Goal: Task Accomplishment & Management: Manage account settings

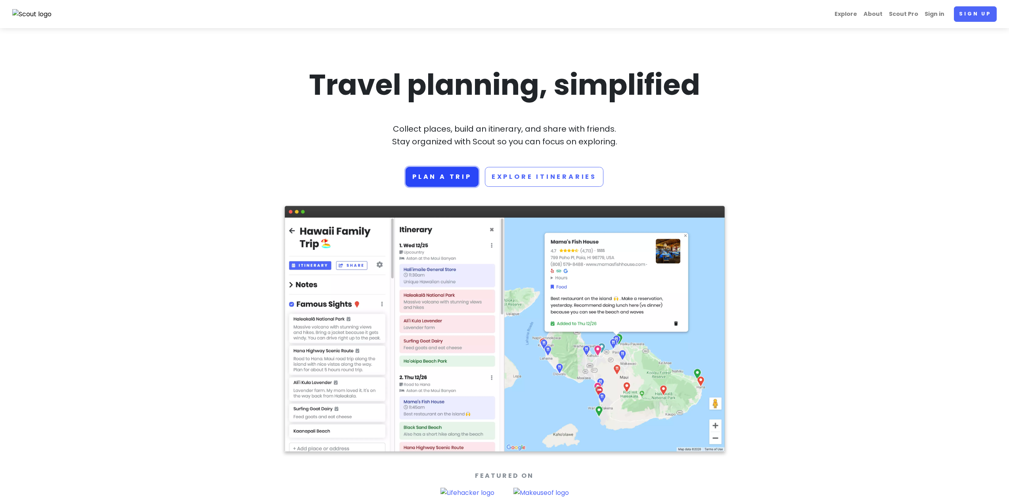
click at [457, 181] on link "Plan a trip" at bounding box center [442, 177] width 73 height 20
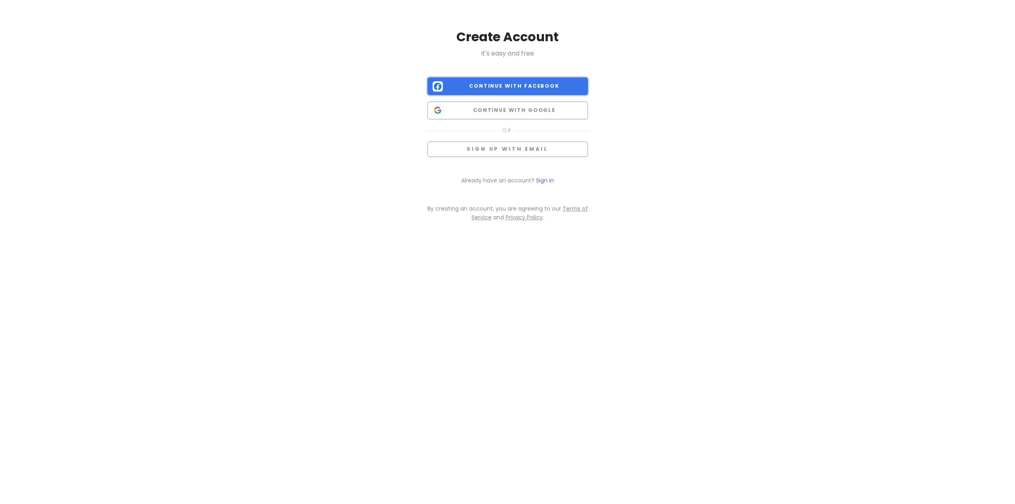
click at [549, 85] on span "Continue with Facebook" at bounding box center [514, 86] width 137 height 8
click at [543, 182] on link "Sign in" at bounding box center [545, 180] width 18 height 8
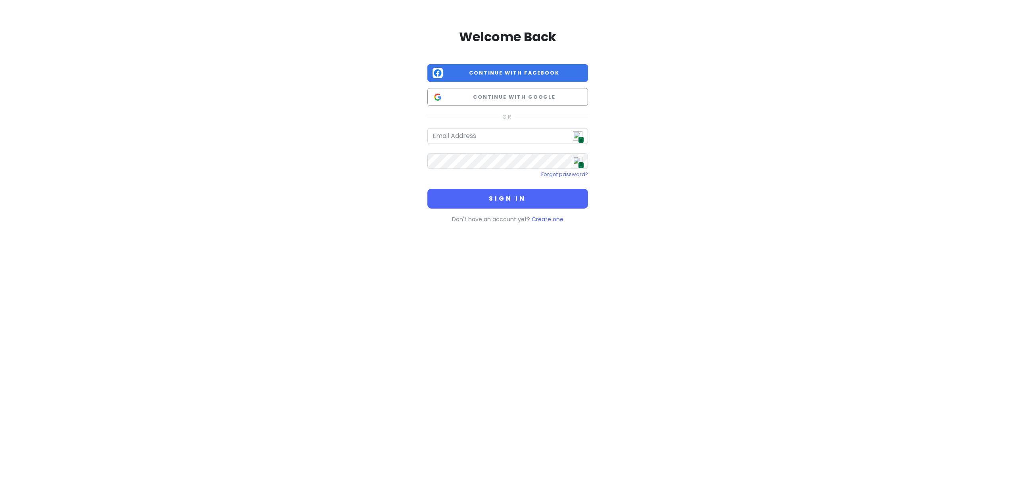
click at [579, 138] on span "1" at bounding box center [581, 139] width 6 height 7
type input "liliyun940216@gmail.com"
click at [535, 196] on button "Sign in" at bounding box center [508, 199] width 161 height 20
